Goal: Task Accomplishment & Management: Manage account settings

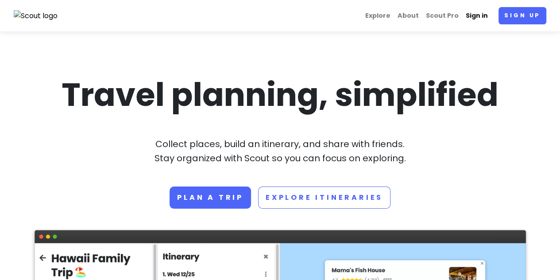
click at [473, 19] on link "Sign in" at bounding box center [476, 15] width 29 height 17
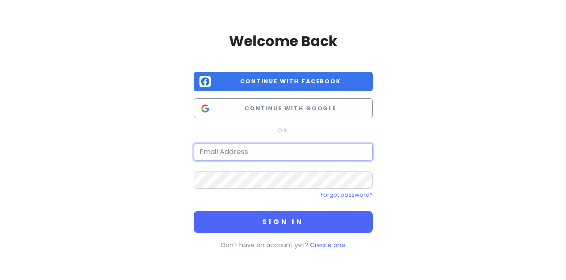
type input "[EMAIL_ADDRESS][DOMAIN_NAME]"
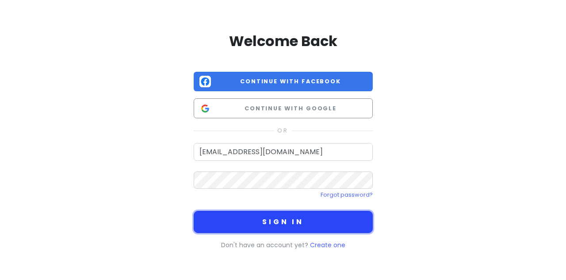
click at [263, 223] on button "Sign in" at bounding box center [283, 222] width 179 height 22
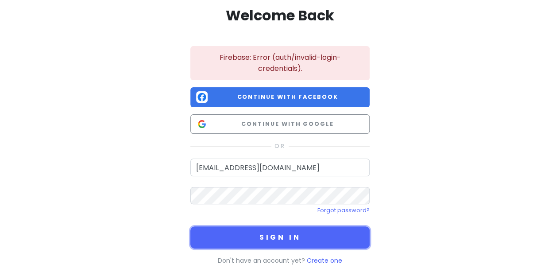
scroll to position [38, 0]
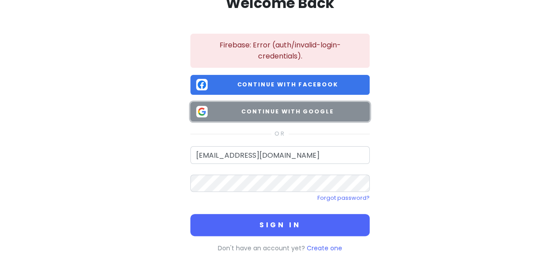
click at [282, 105] on button "Continue with Google" at bounding box center [279, 112] width 179 height 20
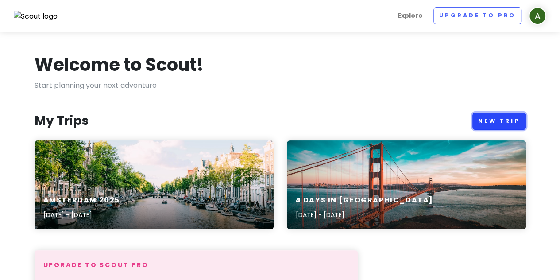
click at [507, 119] on link "New Trip" at bounding box center [499, 120] width 54 height 17
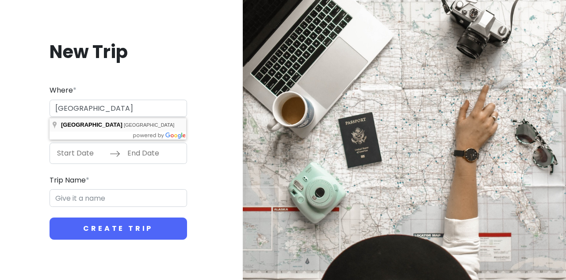
type input "[GEOGRAPHIC_DATA], [GEOGRAPHIC_DATA]"
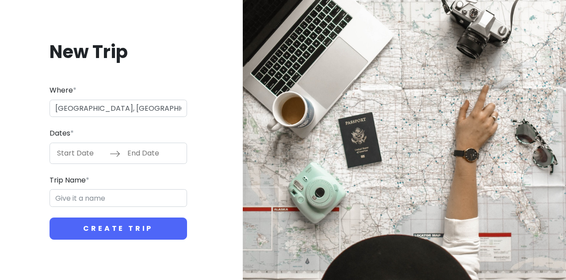
type input "Budapest Trip"
click at [82, 154] on input "Start Date" at bounding box center [81, 153] width 58 height 20
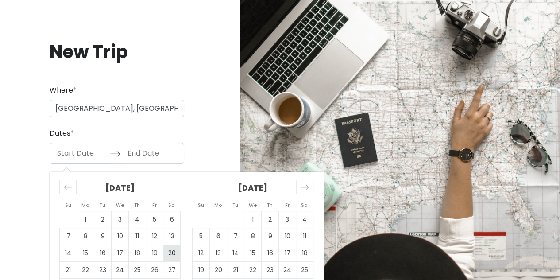
click at [173, 254] on td "20" at bounding box center [171, 252] width 17 height 17
type input "[DATE]"
click at [151, 153] on input "End Date" at bounding box center [152, 153] width 58 height 20
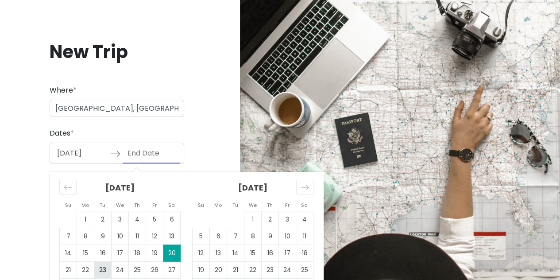
click at [104, 269] on td "23" at bounding box center [102, 269] width 17 height 17
type input "[DATE]"
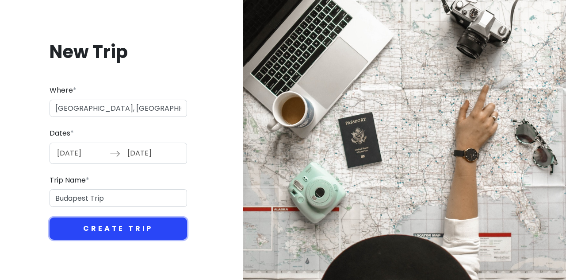
click at [98, 228] on button "Create Trip" at bounding box center [119, 228] width 138 height 22
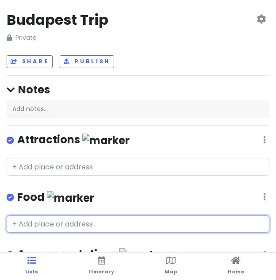
click at [81, 224] on input "text" at bounding box center [138, 224] width 263 height 18
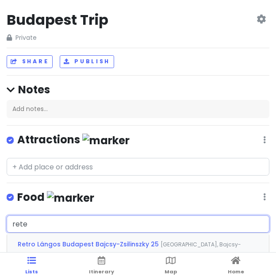
type input "retek"
click at [67, 238] on div "Retek Bisztro [GEOGRAPHIC_DATA], [GEOGRAPHIC_DATA], [GEOGRAPHIC_DATA]" at bounding box center [138, 243] width 262 height 21
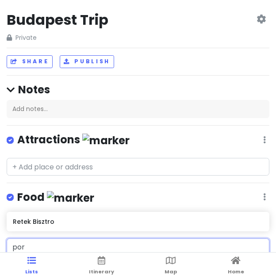
type input "porc"
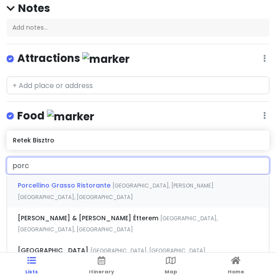
scroll to position [95, 0]
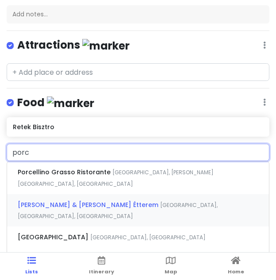
click at [45, 200] on span "[PERSON_NAME] & [PERSON_NAME] Étterem" at bounding box center [89, 204] width 142 height 9
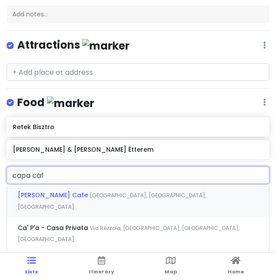
type input "capa cafe"
click at [79, 193] on span "[GEOGRAPHIC_DATA], [GEOGRAPHIC_DATA], [GEOGRAPHIC_DATA]" at bounding box center [112, 201] width 189 height 19
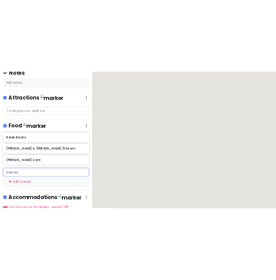
scroll to position [103, 0]
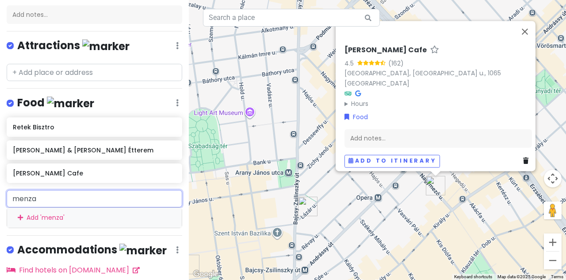
click at [82, 192] on input "menza" at bounding box center [95, 199] width 176 height 18
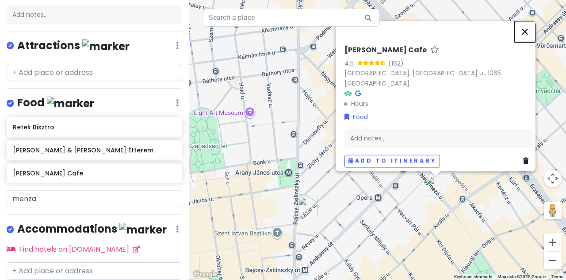
click at [534, 36] on button "Close" at bounding box center [525, 31] width 21 height 21
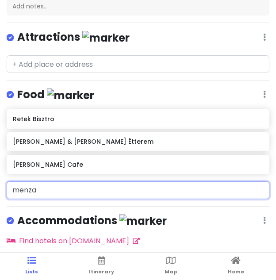
click at [44, 185] on input "menza" at bounding box center [138, 190] width 263 height 18
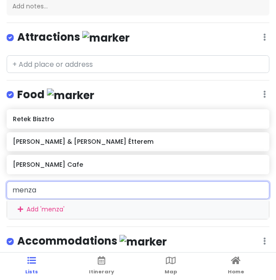
type input "menza"
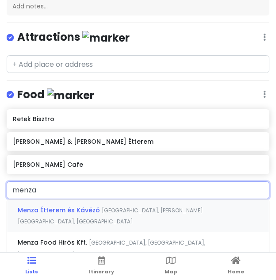
click at [69, 209] on span "Menza Étterem és Kávézó" at bounding box center [60, 210] width 84 height 9
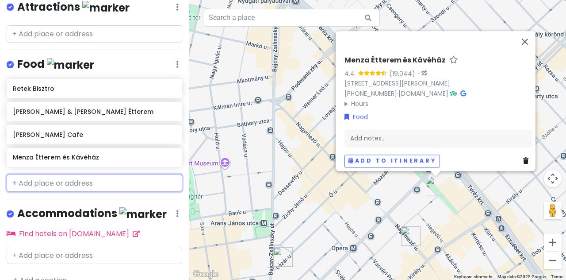
scroll to position [142, 0]
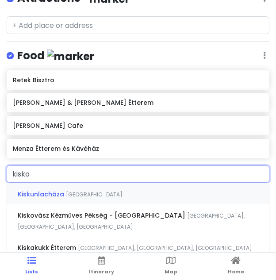
type input "kiskov"
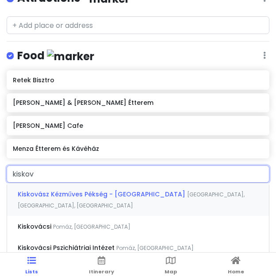
click at [63, 193] on span "Kiskovász Kézműves Pékség - [GEOGRAPHIC_DATA]" at bounding box center [102, 194] width 169 height 9
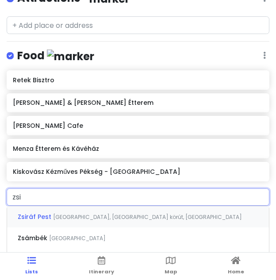
type input "zsiv"
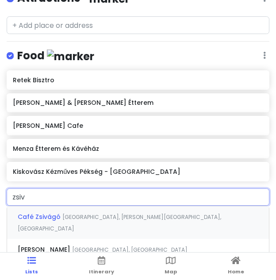
click at [38, 217] on span "Café Zsivágó" at bounding box center [40, 216] width 45 height 9
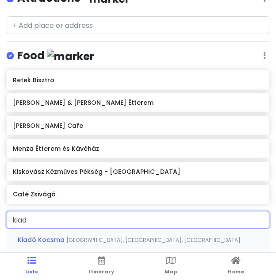
type input "kiado"
click at [59, 239] on span "Kiadó Kocsma" at bounding box center [42, 239] width 49 height 9
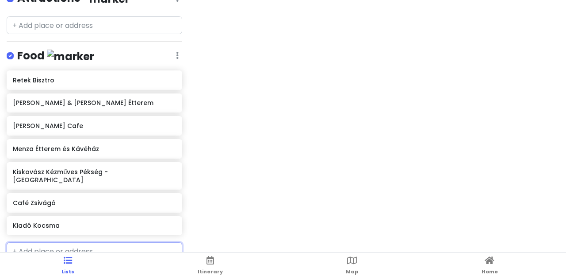
scroll to position [150, 0]
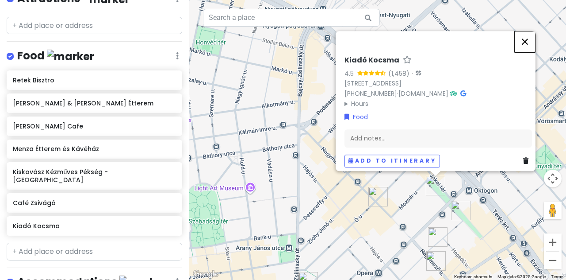
click at [528, 35] on button "Close" at bounding box center [525, 41] width 21 height 21
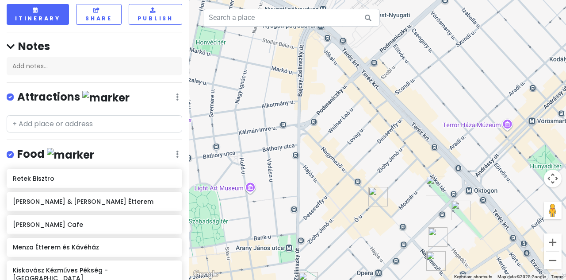
scroll to position [0, 0]
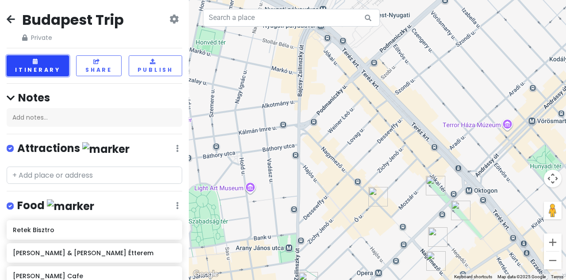
click at [40, 65] on button "Itinerary" at bounding box center [38, 65] width 62 height 21
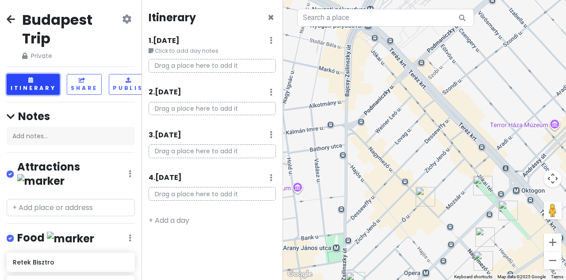
click at [39, 85] on button "Itinerary" at bounding box center [33, 84] width 53 height 21
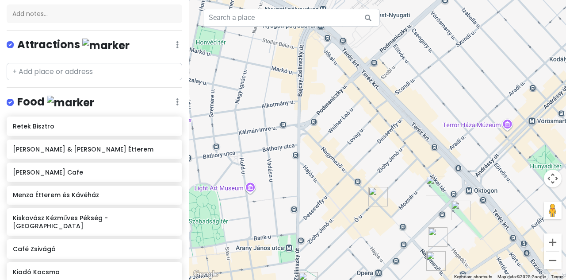
scroll to position [231, 0]
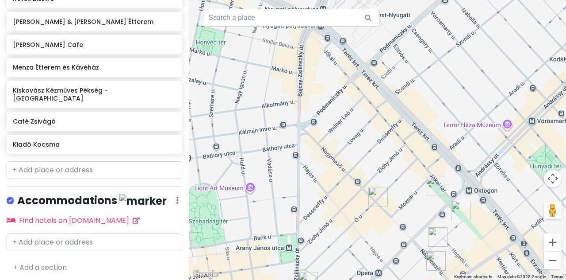
click at [161, 193] on div "Accommodations Edit Reorder Delete List" at bounding box center [95, 202] width 176 height 18
click at [168, 194] on div "Accommodations Edit Reorder Delete List" at bounding box center [95, 202] width 176 height 18
click at [176, 199] on icon at bounding box center [177, 199] width 3 height 7
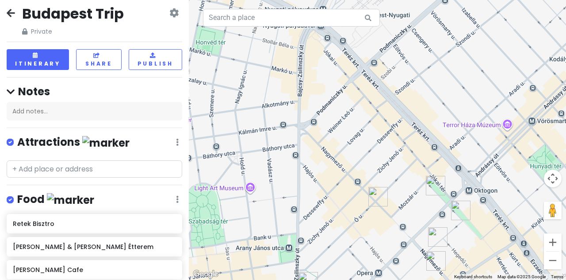
scroll to position [0, 0]
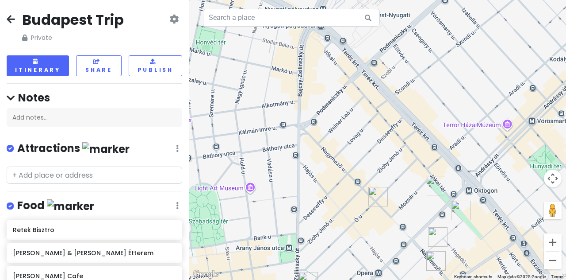
click at [169, 22] on icon at bounding box center [173, 18] width 9 height 7
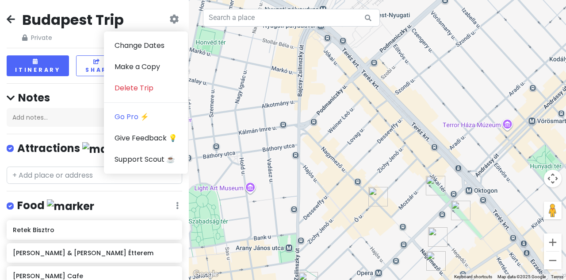
click at [169, 22] on icon at bounding box center [173, 18] width 9 height 7
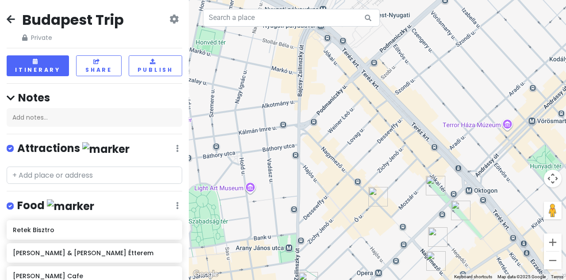
click at [17, 143] on label at bounding box center [17, 143] width 0 height 0
click at [17, 147] on input "checkbox" at bounding box center [20, 146] width 6 height 6
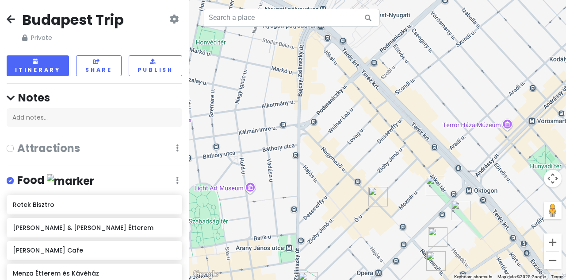
click at [17, 142] on label at bounding box center [17, 142] width 0 height 0
click at [17, 147] on input "checkbox" at bounding box center [20, 145] width 6 height 6
checkbox input "true"
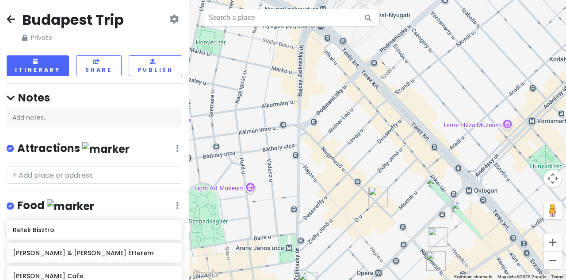
click at [84, 146] on img at bounding box center [105, 149] width 47 height 14
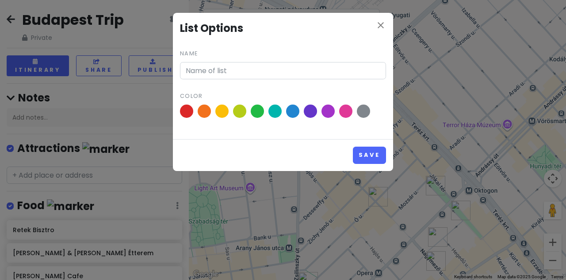
type input "Attractions"
click at [378, 28] on icon "close" at bounding box center [381, 25] width 11 height 11
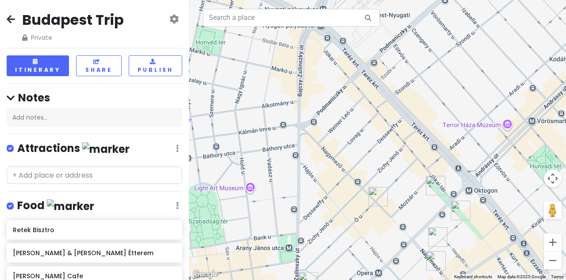
scroll to position [231, 0]
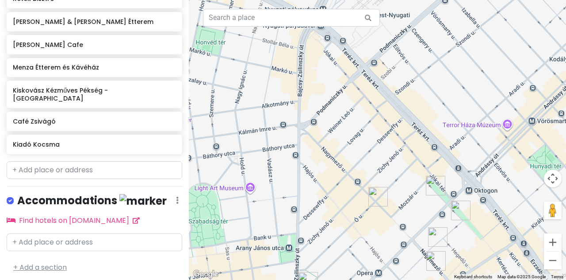
click at [59, 263] on link "+ Add a section" at bounding box center [40, 267] width 54 height 10
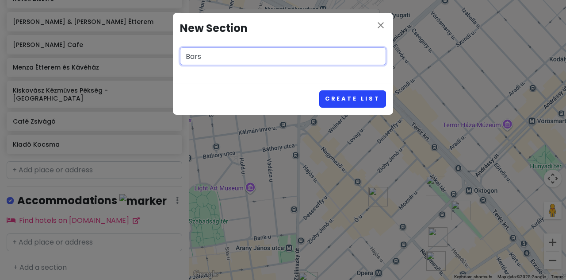
type input "Bars"
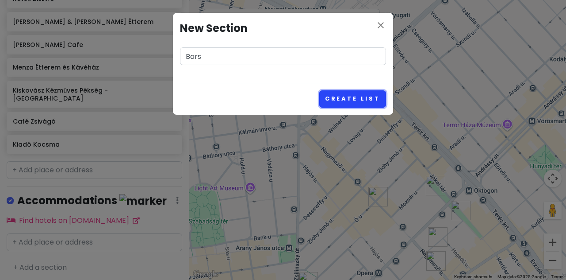
click at [346, 98] on button "Create List" at bounding box center [352, 98] width 67 height 17
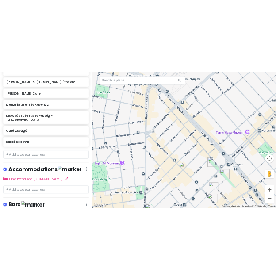
scroll to position [288, 0]
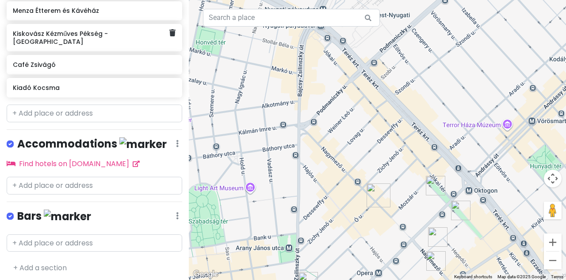
click at [110, 43] on div "Kiskovász Kézműves Pékség - [GEOGRAPHIC_DATA]" at bounding box center [91, 37] width 157 height 20
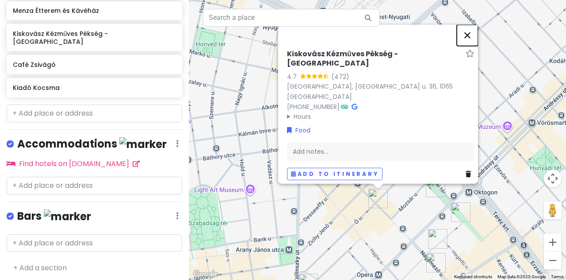
click at [476, 42] on button "Close" at bounding box center [467, 35] width 21 height 21
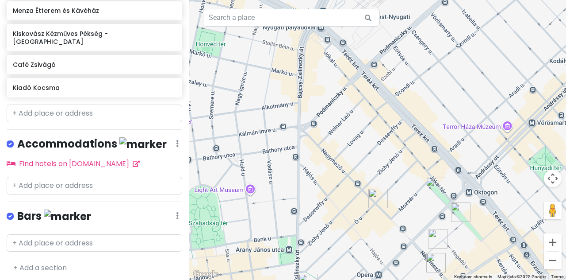
click at [49, 215] on img at bounding box center [67, 216] width 47 height 14
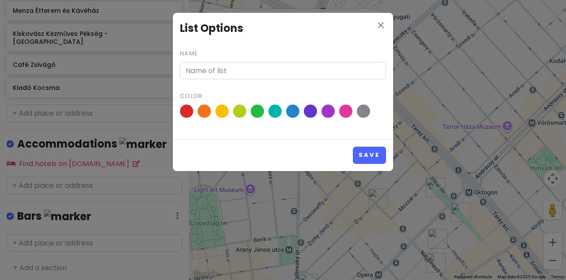
type input "Bars"
click at [343, 109] on span at bounding box center [346, 111] width 15 height 15
click at [0, 0] on input "radio" at bounding box center [0, 0] width 0 height 0
click at [373, 158] on button "Save" at bounding box center [369, 154] width 33 height 17
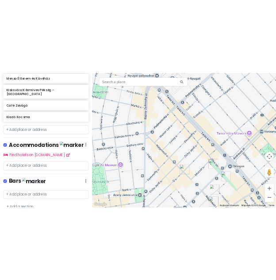
scroll to position [271, 0]
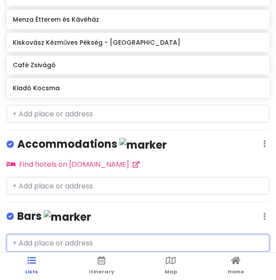
click at [53, 239] on input "text" at bounding box center [138, 244] width 263 height 18
type input "Boutiq"
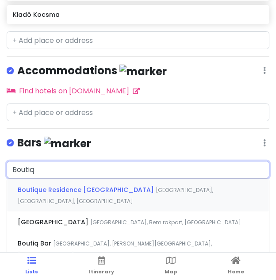
scroll to position [354, 0]
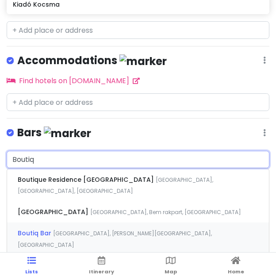
click at [62, 230] on span "[GEOGRAPHIC_DATA], [PERSON_NAME][GEOGRAPHIC_DATA], [GEOGRAPHIC_DATA]" at bounding box center [115, 239] width 194 height 19
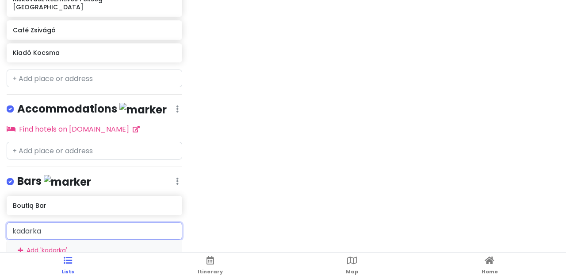
scroll to position [322, 0]
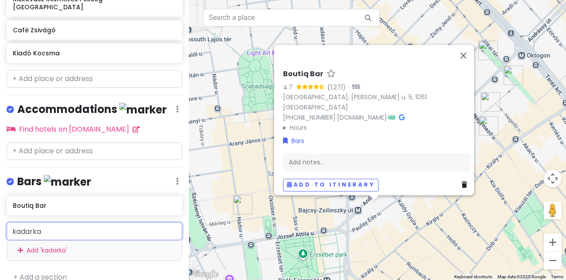
click at [104, 231] on input "kadarka" at bounding box center [95, 231] width 176 height 18
type input "kadarka"
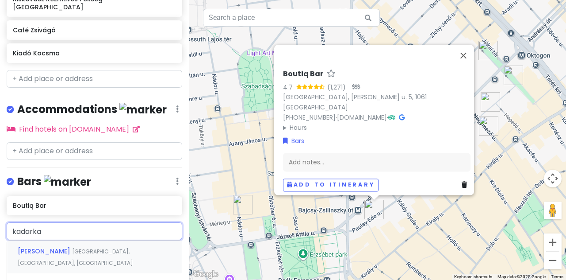
click at [103, 248] on span "[GEOGRAPHIC_DATA], [GEOGRAPHIC_DATA], [GEOGRAPHIC_DATA]" at bounding box center [75, 256] width 115 height 19
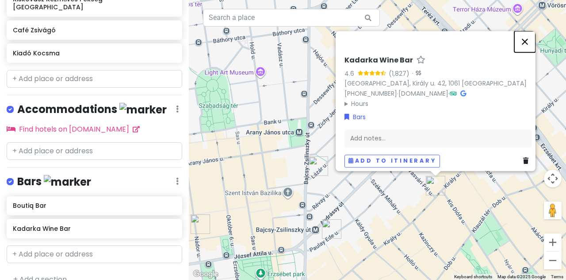
click at [531, 38] on button "Close" at bounding box center [525, 41] width 21 height 21
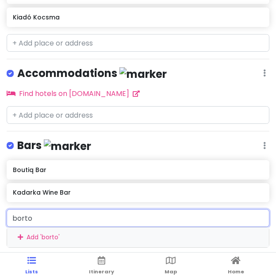
scroll to position [337, 0]
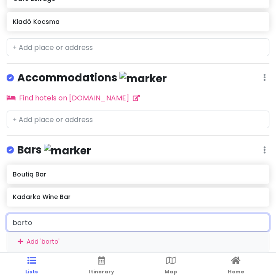
click at [52, 226] on input "borto" at bounding box center [138, 223] width 263 height 18
type input "bortodo"
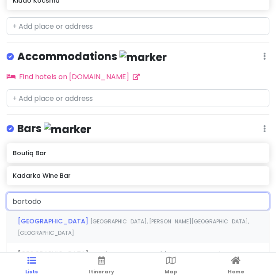
scroll to position [412, 0]
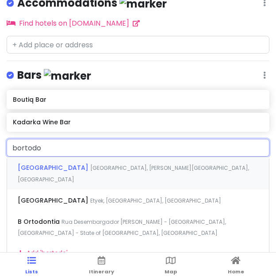
click at [94, 166] on span "[GEOGRAPHIC_DATA], [PERSON_NAME][GEOGRAPHIC_DATA], [GEOGRAPHIC_DATA]" at bounding box center [133, 173] width 231 height 19
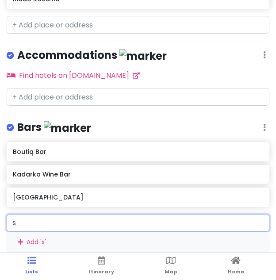
scroll to position [436, 0]
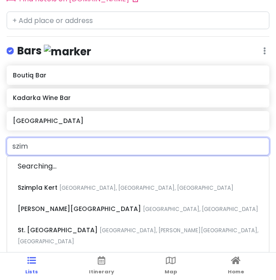
type input "szimp"
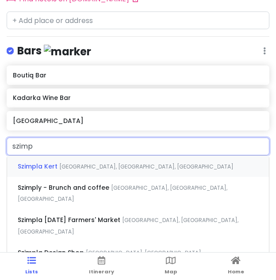
click at [72, 163] on span "[GEOGRAPHIC_DATA], [GEOGRAPHIC_DATA], [GEOGRAPHIC_DATA]" at bounding box center [146, 167] width 174 height 8
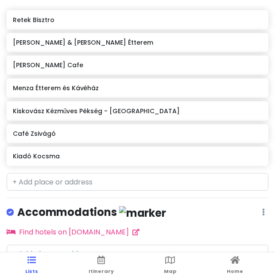
scroll to position [202, 0]
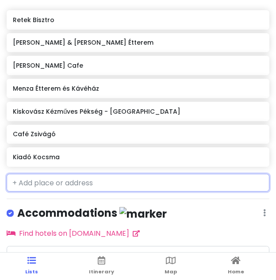
click at [58, 181] on input "text" at bounding box center [138, 183] width 263 height 18
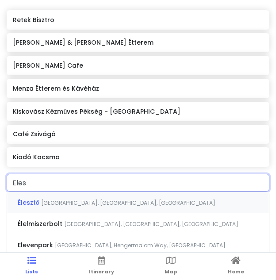
type input "Elesz"
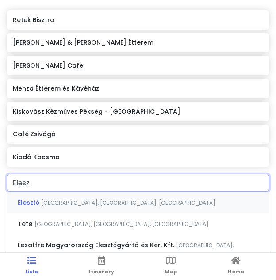
click at [48, 202] on span "[GEOGRAPHIC_DATA], [GEOGRAPHIC_DATA], [GEOGRAPHIC_DATA]" at bounding box center [128, 203] width 174 height 8
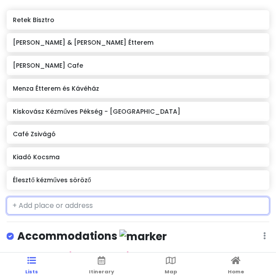
click at [96, 182] on div "Élesztő kézműves söröző" at bounding box center [138, 180] width 250 height 12
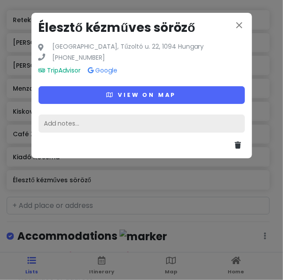
click at [172, 121] on div "Add notes..." at bounding box center [141, 124] width 206 height 19
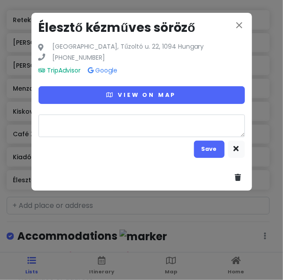
type textarea "x"
type textarea "B"
type textarea "x"
type textarea "Be"
type textarea "x"
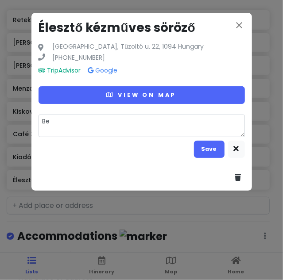
type textarea "Ber"
type textarea "x"
type textarea "Be"
type textarea "x"
type textarea "Bee"
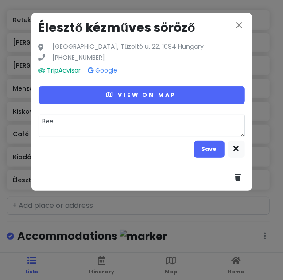
type textarea "x"
type textarea "Beer"
type textarea "x"
type textarea "Beer"
type textarea "x"
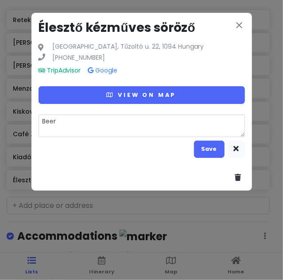
type textarea "Beer H"
type textarea "x"
type textarea "Beer Ha"
type textarea "x"
type textarea "Beer Hal"
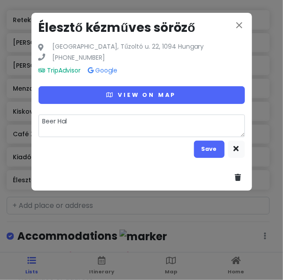
type textarea "x"
type textarea "Beer Hall"
click at [210, 152] on button "Save" at bounding box center [209, 149] width 31 height 17
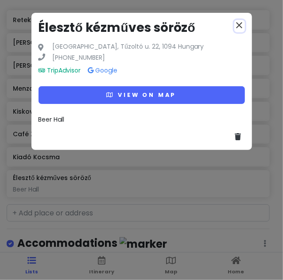
click at [239, 25] on icon "close" at bounding box center [239, 25] width 11 height 11
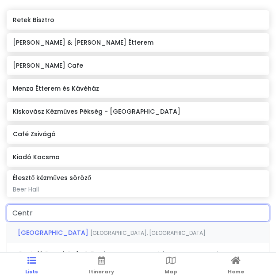
type input "Centra"
click at [51, 233] on span "[GEOGRAPHIC_DATA]" at bounding box center [54, 232] width 73 height 9
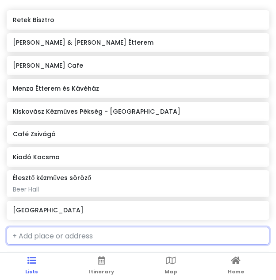
click at [64, 212] on div "[GEOGRAPHIC_DATA]" at bounding box center [138, 210] width 250 height 12
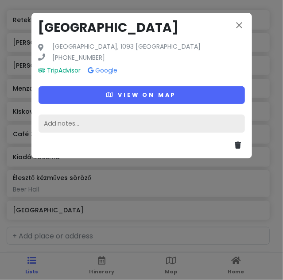
click at [83, 117] on div "Add notes..." at bounding box center [141, 124] width 206 height 19
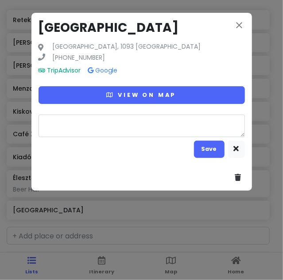
type textarea "x"
type textarea "B"
type textarea "x"
type textarea "Be"
type textarea "x"
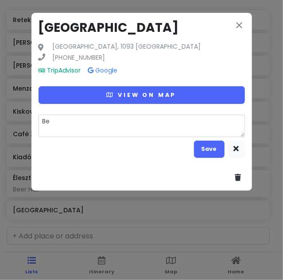
type textarea "Bee"
type textarea "x"
type textarea "Beer"
type textarea "x"
type textarea "Beer"
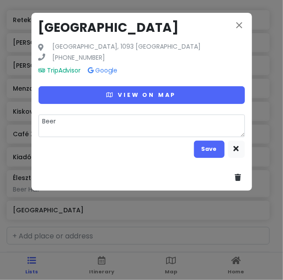
type textarea "x"
type textarea "Beer H"
type textarea "x"
type textarea "Beer Ha"
type textarea "x"
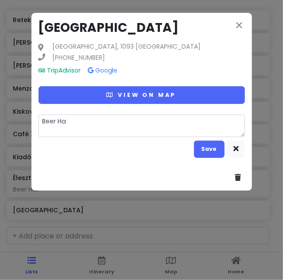
type textarea "Beer Hal"
type textarea "x"
type textarea "Beer Hall"
click at [208, 150] on button "Save" at bounding box center [209, 149] width 31 height 17
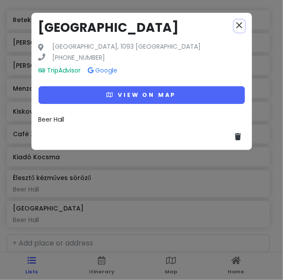
click at [243, 26] on icon "close" at bounding box center [239, 25] width 11 height 11
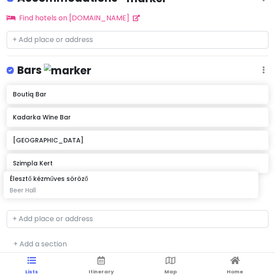
scroll to position [453, 0]
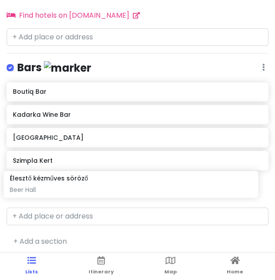
drag, startPoint x: 71, startPoint y: 139, endPoint x: 68, endPoint y: 181, distance: 42.2
click at [68, 181] on div "Budapest Trip Private Change Dates Make a Copy Delete Trip Go Pro ⚡️ Give Feedb…" at bounding box center [137, 113] width 275 height 280
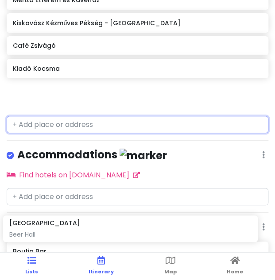
scroll to position [27, 0]
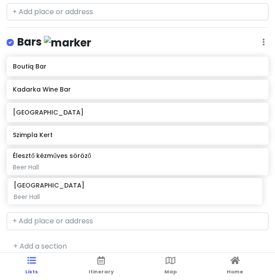
drag, startPoint x: 112, startPoint y: 99, endPoint x: 113, endPoint y: 197, distance: 98.7
click at [113, 197] on div "Budapest Trip Private Change Dates Make a Copy Delete Trip Go Pro ⚡️ Give Feedb…" at bounding box center [137, 113] width 275 height 280
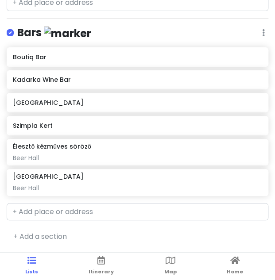
scroll to position [390, 0]
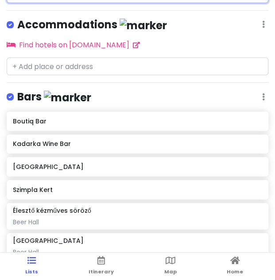
click at [56, 186] on h6 "Szimpla Kert" at bounding box center [137, 190] width 249 height 8
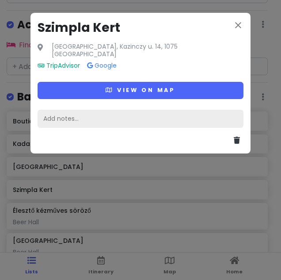
click at [93, 113] on div "Add notes..." at bounding box center [141, 119] width 206 height 19
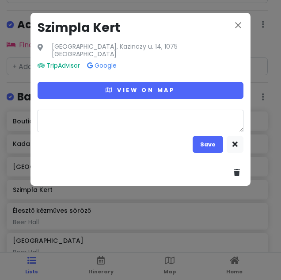
type textarea "x"
type textarea "R"
type textarea "x"
type textarea "Ru"
type textarea "x"
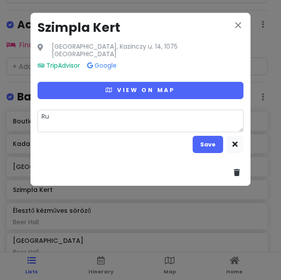
type textarea "Rui"
type textarea "x"
type textarea "Ruin"
type textarea "x"
type textarea "Ruin"
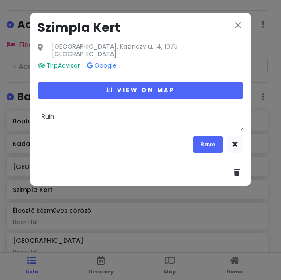
type textarea "x"
type textarea "Ruin B"
type textarea "x"
type textarea "Ruin Ba"
type textarea "x"
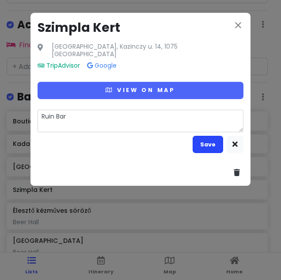
type textarea "Ruin Bar"
click at [208, 141] on button "Save" at bounding box center [208, 144] width 31 height 17
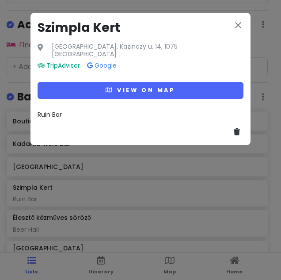
click at [40, 166] on div "close Szimpla Kert [GEOGRAPHIC_DATA], Kazinczy u. 14, 1075 Hungary TripAdvisor …" at bounding box center [140, 140] width 281 height 280
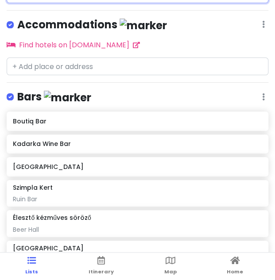
scroll to position [373, 0]
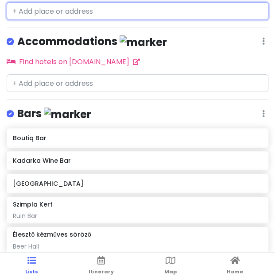
click at [46, 187] on div "[GEOGRAPHIC_DATA]" at bounding box center [138, 183] width 262 height 19
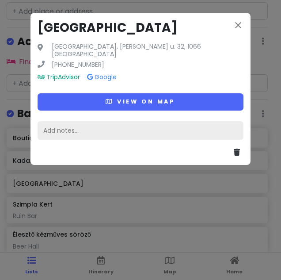
click at [66, 122] on div "Add notes..." at bounding box center [141, 130] width 206 height 19
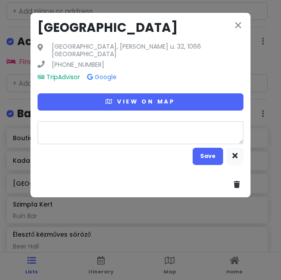
type textarea "x"
type textarea "W"
type textarea "x"
type textarea "Wi"
type textarea "x"
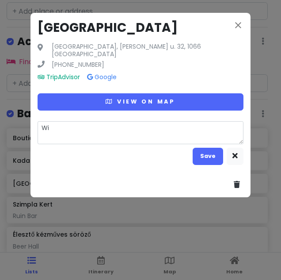
type textarea "Win"
type textarea "x"
type textarea "Wine"
type textarea "x"
type textarea "Wine"
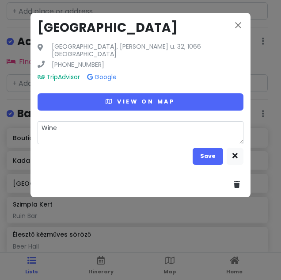
type textarea "x"
type textarea "Wine B"
type textarea "x"
type textarea "Wine Ba"
type textarea "x"
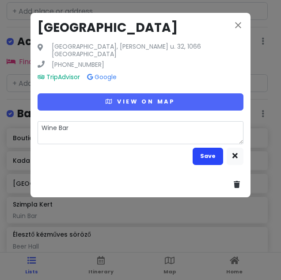
type textarea "Wine Bar"
click at [208, 152] on button "Save" at bounding box center [208, 156] width 31 height 17
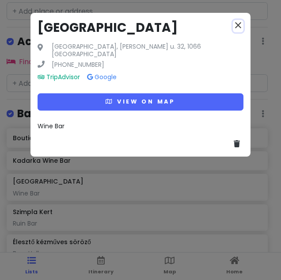
click at [239, 24] on icon "close" at bounding box center [238, 25] width 11 height 11
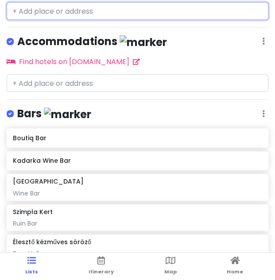
click at [49, 157] on h6 "Kadarka Wine Bar" at bounding box center [137, 161] width 249 height 8
click at [50, 157] on h6 "Kadarka Wine Bar" at bounding box center [137, 161] width 249 height 8
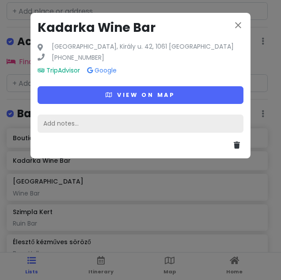
click at [71, 124] on div "Add notes..." at bounding box center [141, 124] width 206 height 19
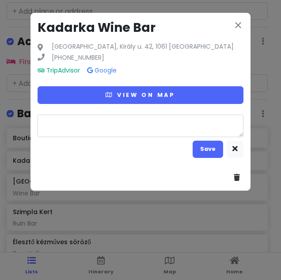
type textarea "x"
type textarea "Wi"
type textarea "x"
type textarea "Wine"
type textarea "x"
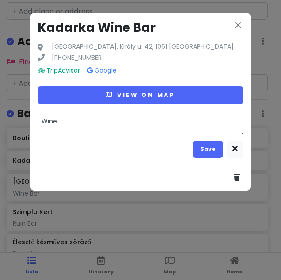
type textarea "Wine"
type textarea "x"
type textarea "Wine B"
type textarea "x"
type textarea "Wine Ba"
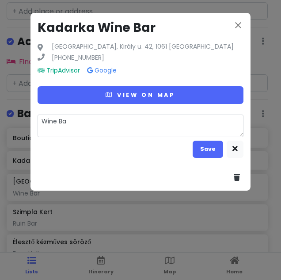
type textarea "x"
type textarea "Wine Bar"
click at [199, 153] on button "Save" at bounding box center [208, 149] width 31 height 17
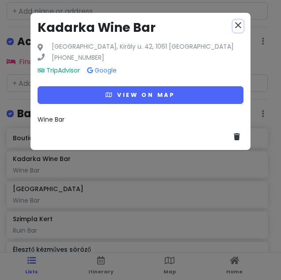
click at [238, 26] on icon "close" at bounding box center [238, 25] width 11 height 11
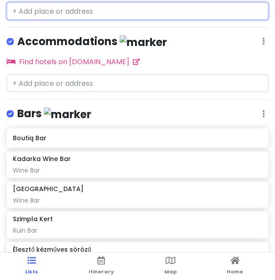
click at [55, 137] on h6 "Boutiq Bar" at bounding box center [137, 138] width 249 height 8
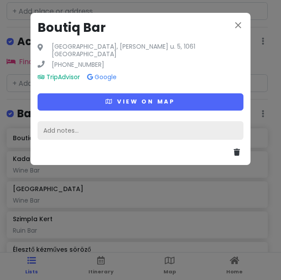
click at [118, 124] on div "Add notes..." at bounding box center [141, 130] width 206 height 19
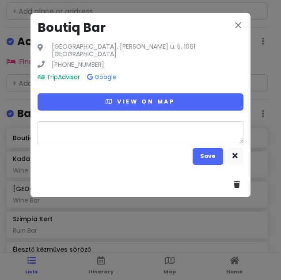
type textarea "x"
type textarea "C"
type textarea "x"
type textarea "Co"
type textarea "x"
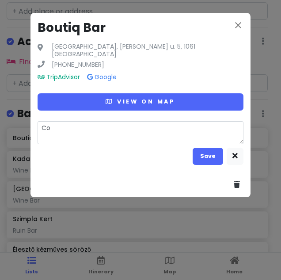
type textarea "Coc"
type textarea "x"
type textarea "Cock"
type textarea "x"
type textarea "Cockt"
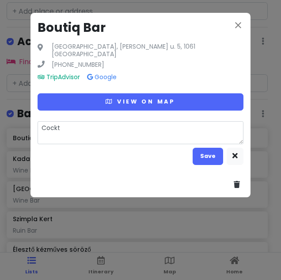
type textarea "x"
type textarea "Cockta"
type textarea "x"
type textarea "Cocktai"
type textarea "x"
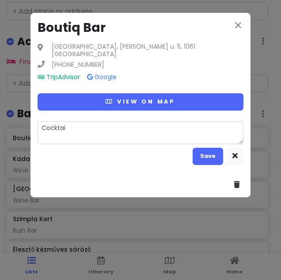
type textarea "Cocktail"
type textarea "x"
type textarea "Cocktail"
type textarea "x"
type textarea "Cocktail B"
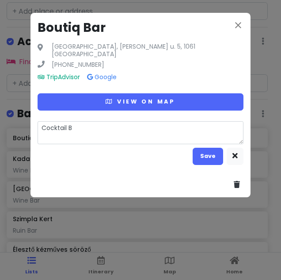
type textarea "x"
type textarea "Cocktail Ba"
type textarea "x"
type textarea "Cocktail Bar"
click at [200, 154] on button "Save" at bounding box center [208, 156] width 31 height 17
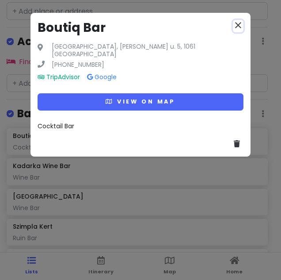
click at [236, 28] on icon "close" at bounding box center [238, 25] width 11 height 11
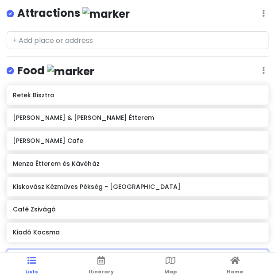
scroll to position [126, 0]
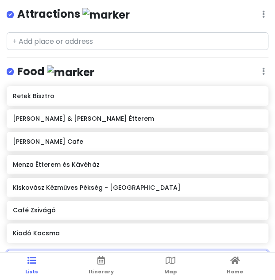
click at [67, 142] on h6 "[PERSON_NAME] Cafe" at bounding box center [137, 142] width 249 height 8
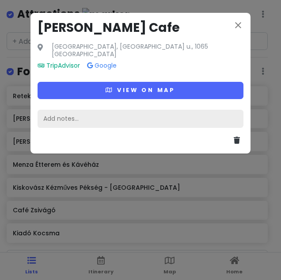
click at [82, 112] on div "Add notes..." at bounding box center [141, 119] width 206 height 19
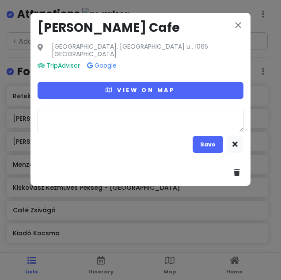
type textarea "x"
type textarea "C"
type textarea "x"
type textarea "Co"
type textarea "x"
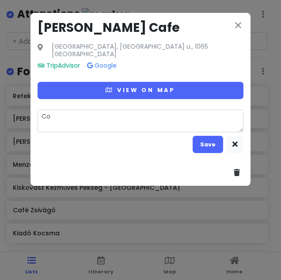
type textarea "Cof"
type textarea "x"
type textarea "Coff"
type textarea "x"
type textarea "Coffe"
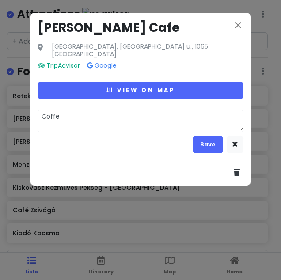
type textarea "x"
type textarea "Coffee"
type textarea "x"
type textarea "Coffee"
type textarea "x"
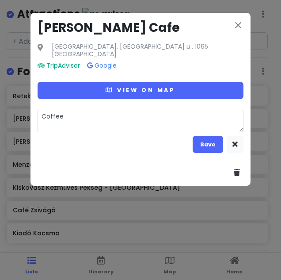
type textarea "Coffee S"
type textarea "x"
type textarea "Coffee Sh"
type textarea "x"
type textarea "Coffee Shop"
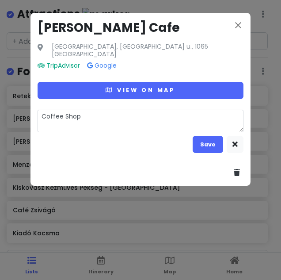
type textarea "x"
type textarea "Coffee Shop"
click at [206, 138] on button "Save" at bounding box center [208, 144] width 31 height 17
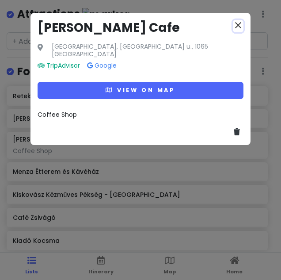
click at [237, 25] on icon "close" at bounding box center [238, 25] width 11 height 11
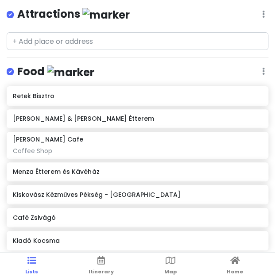
click at [68, 176] on div "Menza Étterem és Kávéház" at bounding box center [138, 171] width 262 height 19
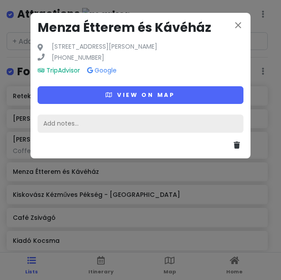
click at [81, 125] on div "Add notes..." at bounding box center [141, 124] width 206 height 19
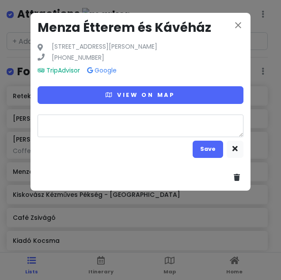
type textarea "x"
type textarea "T"
type textarea "x"
type textarea "Tr"
type textarea "x"
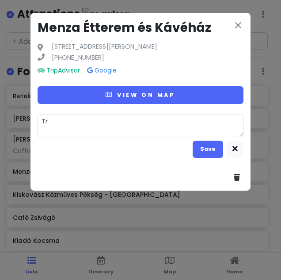
type textarea "Tra"
type textarea "x"
type textarea "Trad"
type textarea "x"
type textarea "Tradi"
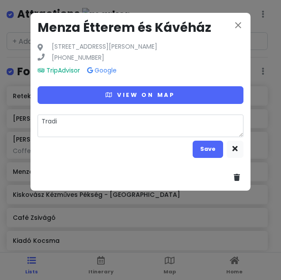
type textarea "x"
type textarea "Tradit"
type textarea "x"
type textarea "Traditi"
type textarea "x"
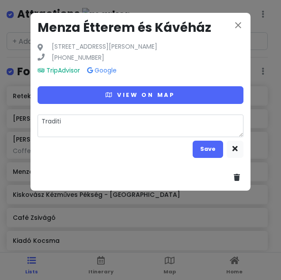
type textarea "Traditio"
type textarea "x"
type textarea "Tradition"
type textarea "x"
type textarea "Traditiona"
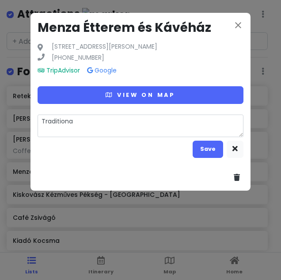
type textarea "x"
type textarea "Traditional"
type textarea "x"
type textarea "Traditional"
type textarea "x"
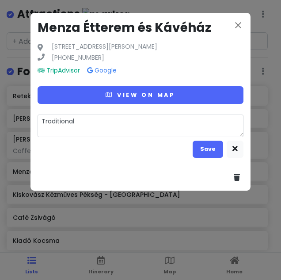
type textarea "Traditional H"
type textarea "x"
type textarea "Traditional Hu"
type textarea "x"
type textarea "Traditional Hun"
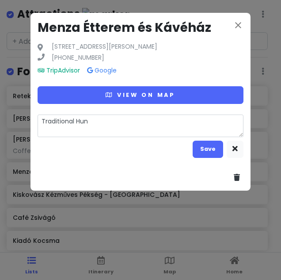
type textarea "x"
type textarea "Traditional Hung"
type textarea "x"
type textarea "Traditional Hunga"
type textarea "x"
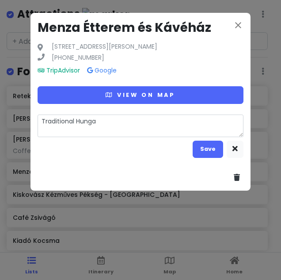
type textarea "Traditional Hungar"
type textarea "x"
type textarea "Traditional Hungari"
type textarea "x"
type textarea "Traditional Hungaria"
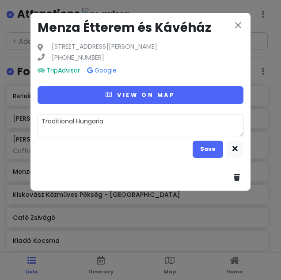
type textarea "x"
click at [207, 149] on button "Save" at bounding box center [208, 149] width 31 height 17
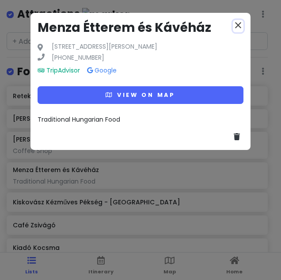
click at [240, 20] on icon "close" at bounding box center [238, 25] width 11 height 11
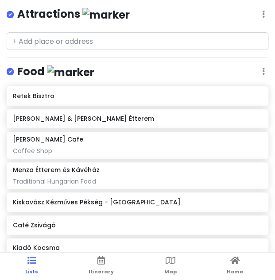
click at [92, 199] on h6 "Kiskovász Kézműves Pékség - [GEOGRAPHIC_DATA]" at bounding box center [137, 202] width 249 height 8
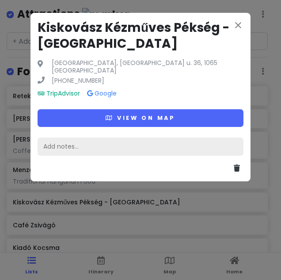
click at [87, 139] on div "Add notes..." at bounding box center [141, 147] width 206 height 19
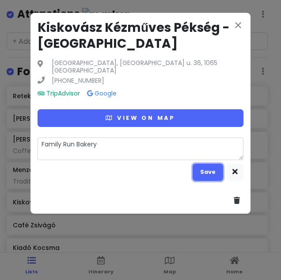
click at [209, 168] on button "Save" at bounding box center [208, 172] width 31 height 17
click at [209, 170] on div "close Kiskovász Kézműves Pékség - [GEOGRAPHIC_DATA] [GEOGRAPHIC_DATA], [GEOGRAP…" at bounding box center [141, 113] width 220 height 201
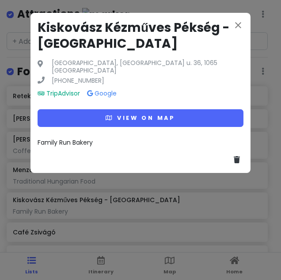
click at [47, 239] on div "close Kiskovász Kézműves Pékség - [GEOGRAPHIC_DATA] [GEOGRAPHIC_DATA], [GEOGRAP…" at bounding box center [140, 140] width 281 height 280
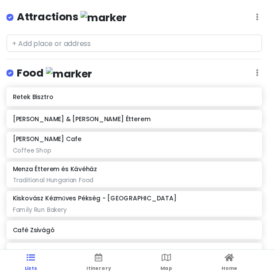
scroll to position [133, 0]
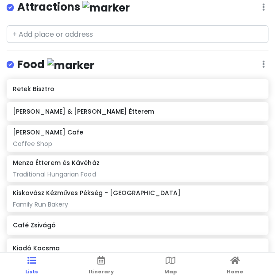
click at [57, 229] on div "Café Zsivágó" at bounding box center [137, 225] width 249 height 12
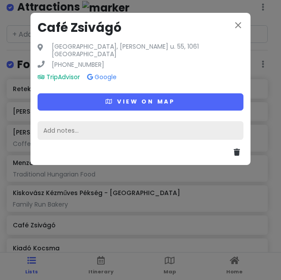
click at [97, 121] on div "Add notes..." at bounding box center [141, 130] width 206 height 19
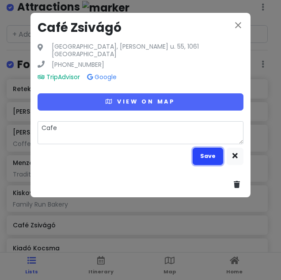
click at [208, 148] on button "Save" at bounding box center [208, 156] width 31 height 17
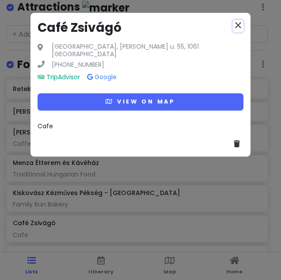
click at [242, 27] on icon "close" at bounding box center [238, 25] width 11 height 11
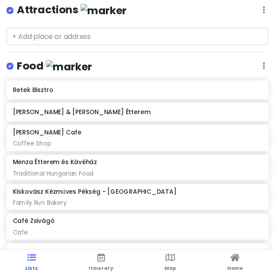
scroll to position [140, 0]
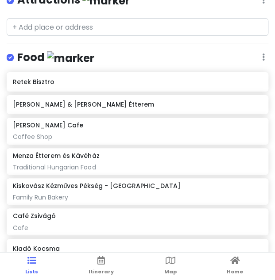
click at [54, 103] on h6 "[PERSON_NAME] & [PERSON_NAME] Étterem" at bounding box center [137, 104] width 249 height 8
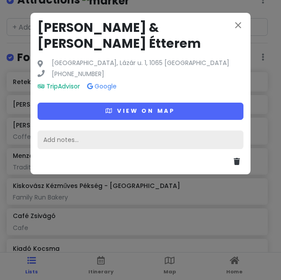
click at [63, 131] on div "Add notes..." at bounding box center [141, 140] width 206 height 19
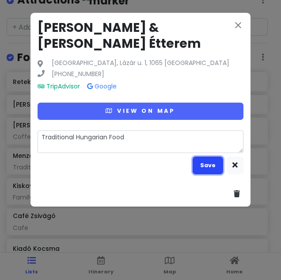
click at [205, 157] on button "Save" at bounding box center [208, 165] width 31 height 17
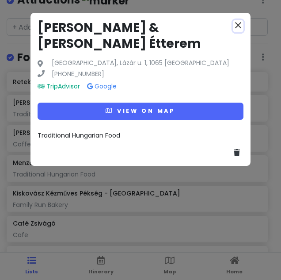
click at [235, 29] on icon "close" at bounding box center [238, 25] width 11 height 11
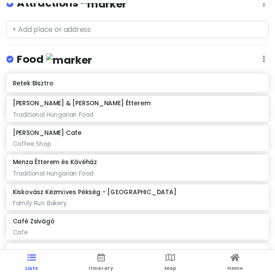
scroll to position [147, 0]
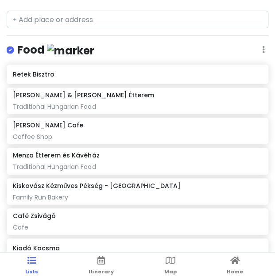
click at [73, 80] on div "Retek Bisztro" at bounding box center [138, 74] width 262 height 19
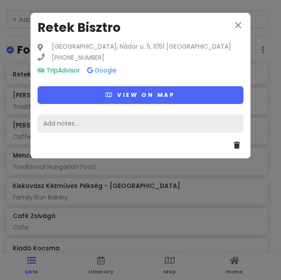
click at [86, 122] on div "Add notes..." at bounding box center [141, 124] width 206 height 19
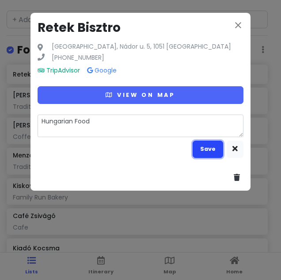
click at [208, 151] on button "Save" at bounding box center [208, 149] width 31 height 17
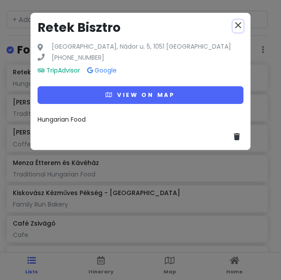
click at [241, 23] on icon "close" at bounding box center [238, 25] width 11 height 11
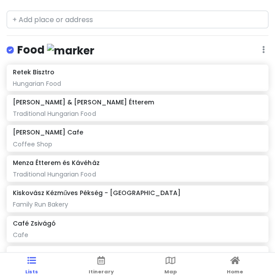
scroll to position [155, 0]
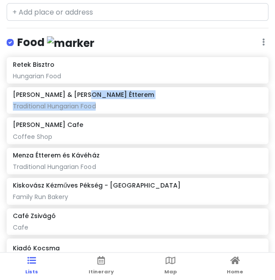
drag, startPoint x: 266, startPoint y: 93, endPoint x: 267, endPoint y: 99, distance: 5.6
click at [267, 99] on div "Retek Bisztro Hungarian Food Pörc & Prézli Étterem Traditional Hungarian Food […" at bounding box center [137, 159] width 275 height 204
click at [246, 105] on div "Traditional Hungarian Food" at bounding box center [137, 106] width 249 height 8
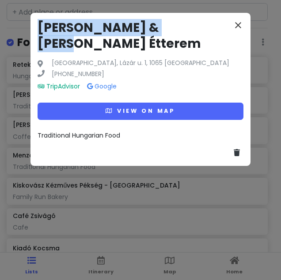
click at [242, 25] on div "close [PERSON_NAME] & [PERSON_NAME] Étterem [GEOGRAPHIC_DATA], Lázár u. 1, 1065…" at bounding box center [141, 89] width 220 height 153
click at [242, 25] on icon "close" at bounding box center [238, 25] width 11 height 11
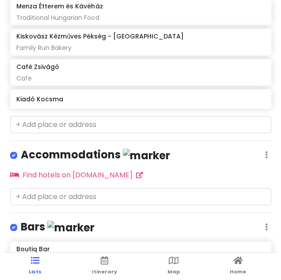
scroll to position [308, 0]
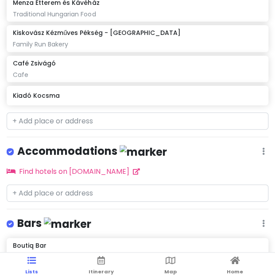
click at [50, 100] on div "Kiadó Kocsma" at bounding box center [138, 95] width 262 height 19
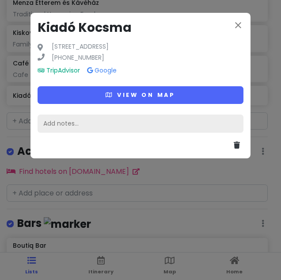
click at [68, 121] on div "Add notes..." at bounding box center [141, 124] width 206 height 19
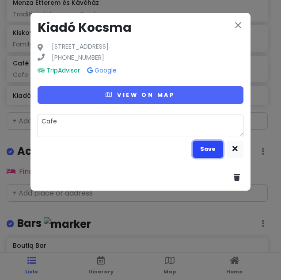
click at [214, 150] on button "Save" at bounding box center [208, 149] width 31 height 17
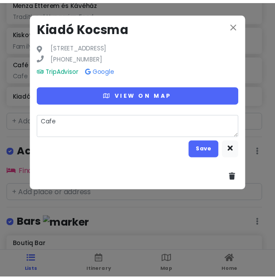
scroll to position [315, 0]
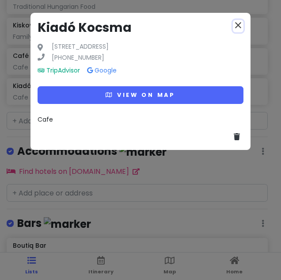
click at [236, 27] on icon "close" at bounding box center [238, 25] width 11 height 11
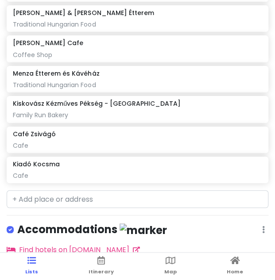
scroll to position [504, 0]
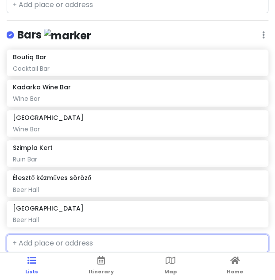
click at [67, 240] on input "text" at bounding box center [138, 244] width 262 height 18
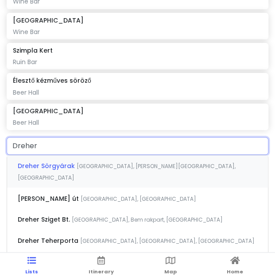
scroll to position [630, 0]
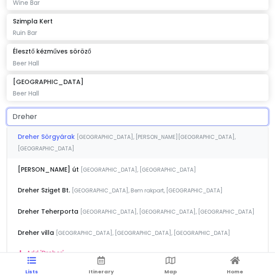
click at [79, 135] on span "[GEOGRAPHIC_DATA], [PERSON_NAME][GEOGRAPHIC_DATA], [GEOGRAPHIC_DATA]" at bounding box center [127, 142] width 218 height 19
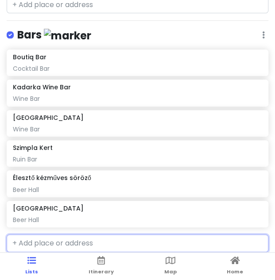
scroll to position [527, 0]
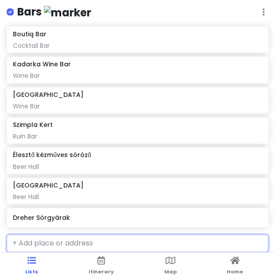
click at [57, 215] on h6 "Dreher Sörgyárak" at bounding box center [137, 218] width 249 height 8
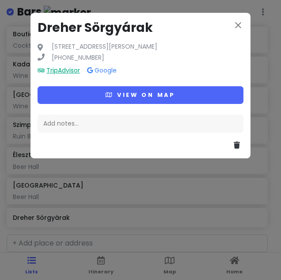
click at [67, 70] on link "TripAdvisor" at bounding box center [59, 70] width 42 height 9
click at [236, 24] on icon "close" at bounding box center [238, 25] width 11 height 11
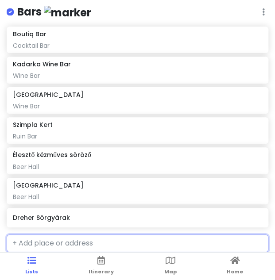
click at [65, 221] on div "Dreher Sörgyárak" at bounding box center [138, 217] width 262 height 19
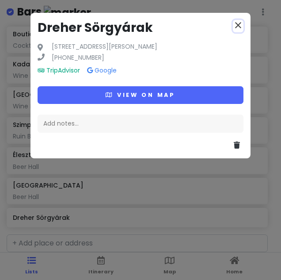
click at [236, 25] on icon "close" at bounding box center [238, 25] width 11 height 11
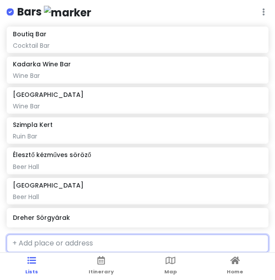
click at [67, 216] on h6 "Dreher Sörgyárak" at bounding box center [137, 218] width 249 height 8
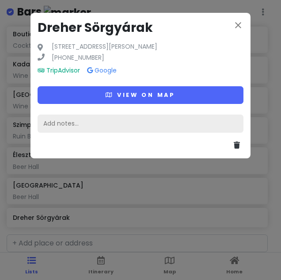
click at [98, 122] on div "Add notes..." at bounding box center [141, 124] width 206 height 19
click at [61, 127] on div "Add notes..." at bounding box center [141, 124] width 206 height 19
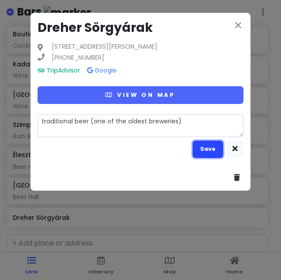
click at [205, 146] on button "Save" at bounding box center [208, 149] width 31 height 17
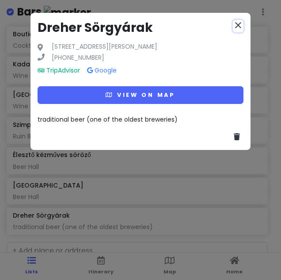
click at [239, 24] on icon "close" at bounding box center [238, 25] width 11 height 11
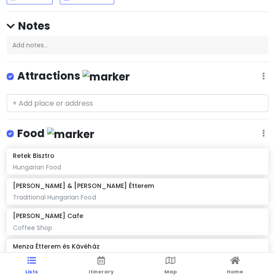
scroll to position [33, 0]
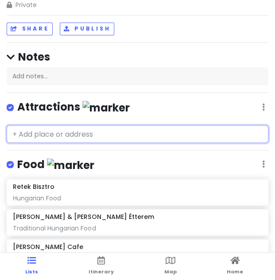
click at [82, 132] on input "text" at bounding box center [138, 134] width 262 height 18
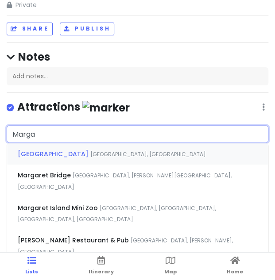
click at [90, 153] on span "[GEOGRAPHIC_DATA], [GEOGRAPHIC_DATA]" at bounding box center [147, 154] width 115 height 8
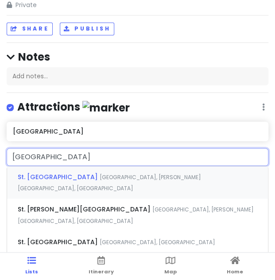
click at [55, 176] on span "St. [GEOGRAPHIC_DATA]" at bounding box center [59, 177] width 82 height 9
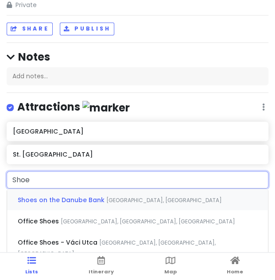
click at [63, 200] on span "Shoes on the Danube Bank" at bounding box center [62, 200] width 89 height 9
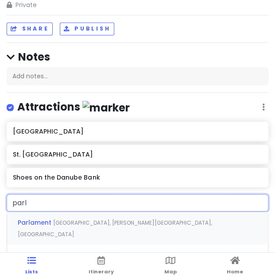
click at [58, 224] on span "[GEOGRAPHIC_DATA], [PERSON_NAME][GEOGRAPHIC_DATA], [GEOGRAPHIC_DATA]" at bounding box center [115, 228] width 194 height 19
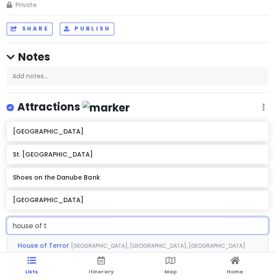
click at [54, 244] on span "House of Terror" at bounding box center [44, 245] width 53 height 9
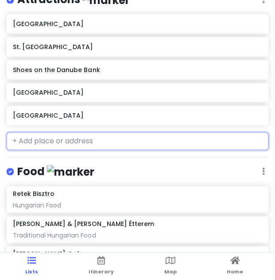
scroll to position [142, 0]
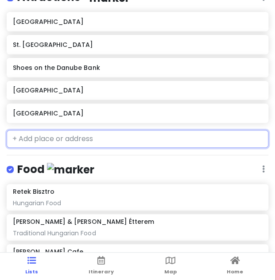
click at [31, 143] on input "text" at bounding box center [138, 139] width 262 height 18
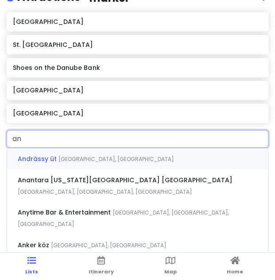
click at [58, 157] on span "[GEOGRAPHIC_DATA], [GEOGRAPHIC_DATA]" at bounding box center [115, 159] width 115 height 8
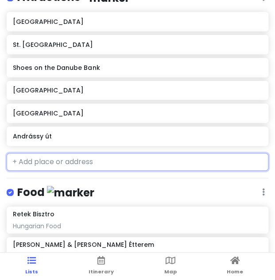
click at [51, 158] on input "text" at bounding box center [138, 162] width 262 height 18
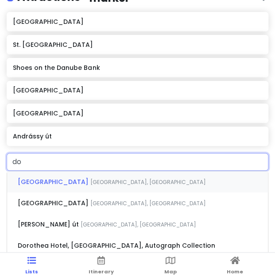
click at [46, 183] on span "[GEOGRAPHIC_DATA]" at bounding box center [54, 181] width 73 height 9
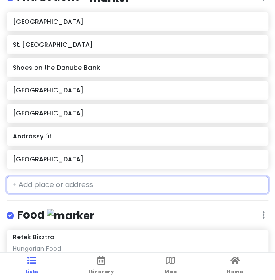
click at [53, 161] on h6 "[GEOGRAPHIC_DATA]" at bounding box center [137, 159] width 249 height 8
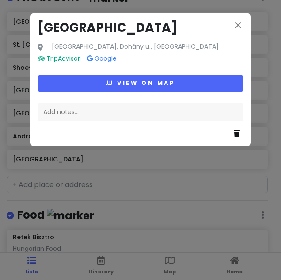
click at [234, 130] on div at bounding box center [141, 130] width 206 height 19
click at [235, 131] on icon at bounding box center [237, 133] width 6 height 7
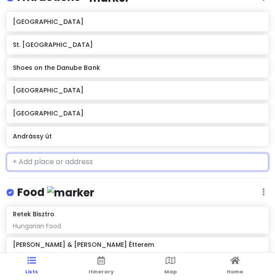
click at [50, 161] on input "text" at bounding box center [138, 162] width 262 height 18
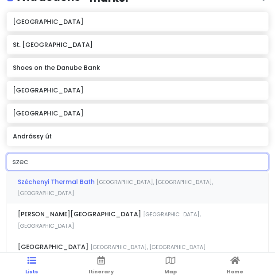
click at [58, 179] on span "Széchenyi Thermal Bath" at bounding box center [57, 181] width 79 height 9
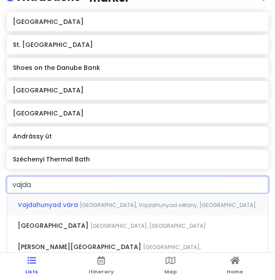
click at [58, 205] on span "Vajdahunyad vára" at bounding box center [49, 204] width 62 height 9
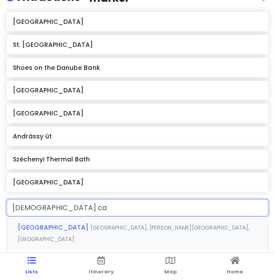
click at [46, 230] on span "[GEOGRAPHIC_DATA]" at bounding box center [54, 227] width 73 height 9
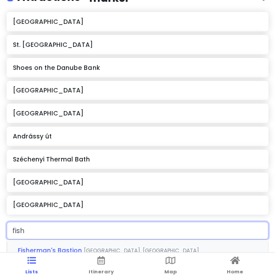
click at [51, 250] on span "Fisherman's Bastion" at bounding box center [51, 250] width 66 height 9
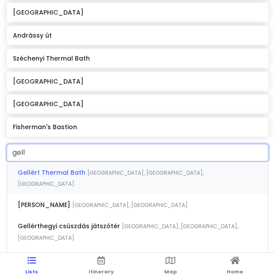
scroll to position [284, 0]
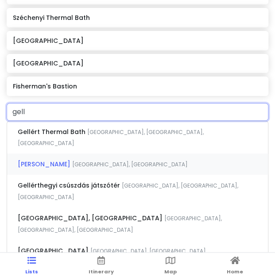
click at [49, 160] on span "[PERSON_NAME]" at bounding box center [45, 164] width 54 height 9
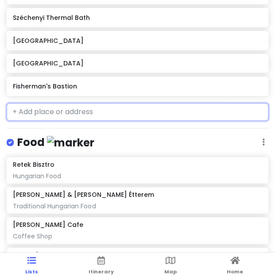
scroll to position [307, 0]
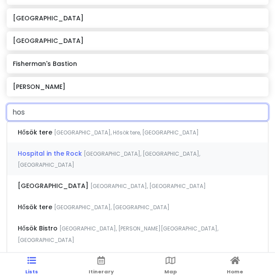
click at [48, 153] on span "Hospital in the Rock" at bounding box center [51, 153] width 66 height 9
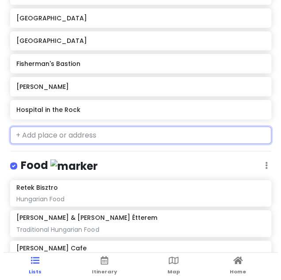
scroll to position [330, 0]
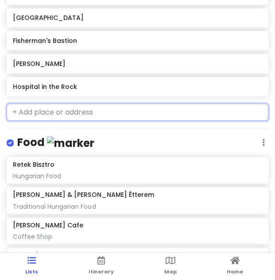
click at [62, 88] on h6 "Hospital in the Rock" at bounding box center [137, 87] width 249 height 8
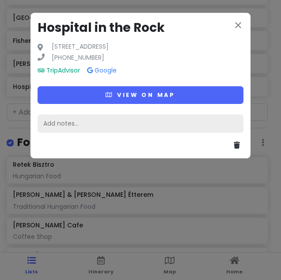
click at [85, 124] on div "Add notes..." at bounding box center [141, 124] width 206 height 19
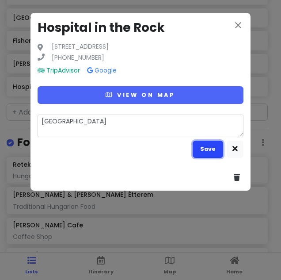
click at [208, 153] on button "Save" at bounding box center [208, 149] width 31 height 17
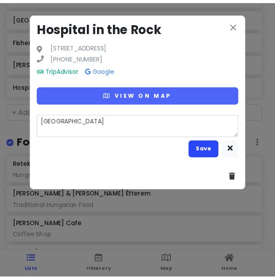
scroll to position [337, 0]
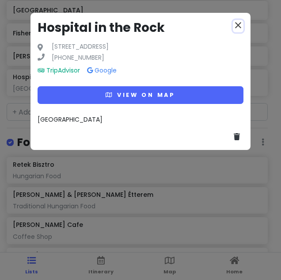
click at [242, 25] on icon "close" at bounding box center [238, 25] width 11 height 11
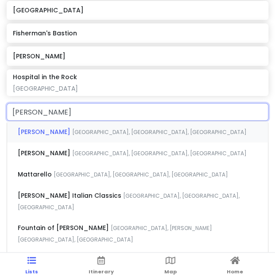
click at [72, 130] on span "[GEOGRAPHIC_DATA], [GEOGRAPHIC_DATA], [GEOGRAPHIC_DATA]" at bounding box center [159, 132] width 174 height 8
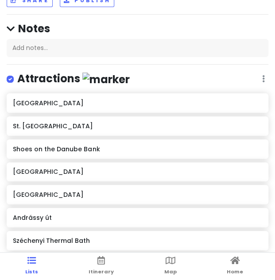
scroll to position [0, 0]
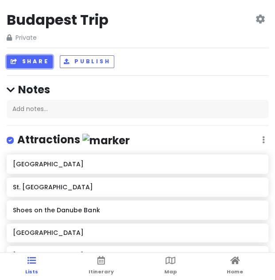
click at [38, 62] on button "Share" at bounding box center [30, 61] width 46 height 13
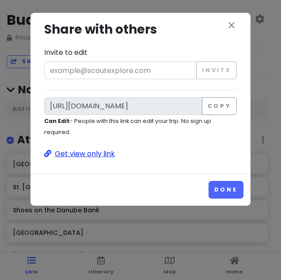
click at [88, 154] on p "Get view only link" at bounding box center [140, 154] width 193 height 12
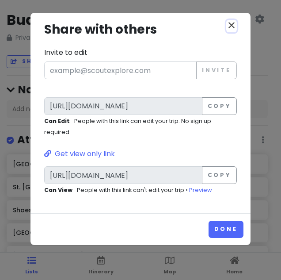
click at [231, 21] on icon "close" at bounding box center [232, 25] width 11 height 11
